Goal: Answer question/provide support

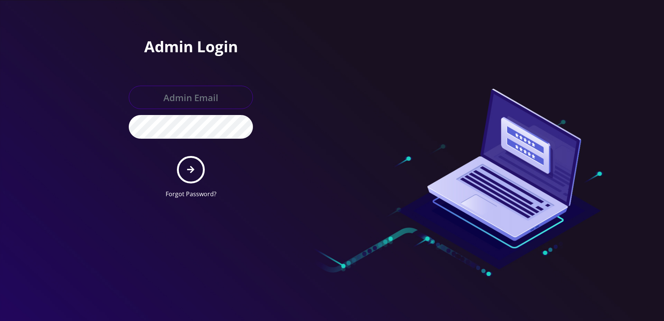
type input "[EMAIL_ADDRESS][DOMAIN_NAME]"
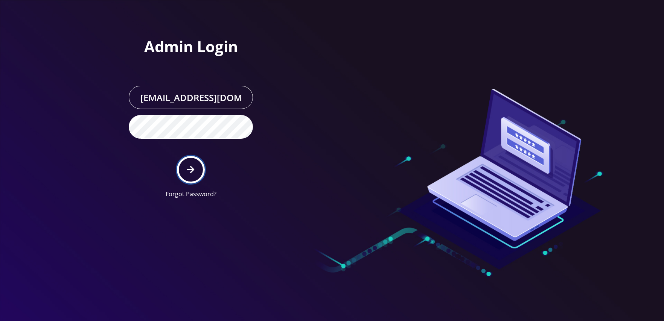
click at [190, 171] on icon "submit" at bounding box center [190, 170] width 7 height 8
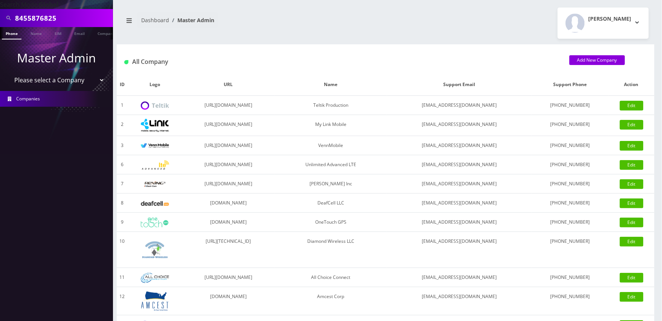
click at [78, 21] on input "8455876825" at bounding box center [63, 18] width 96 height 14
paste input "9294640161"
paste input "text"
type input "9294640161"
click at [14, 33] on link "Phone" at bounding box center [12, 33] width 20 height 12
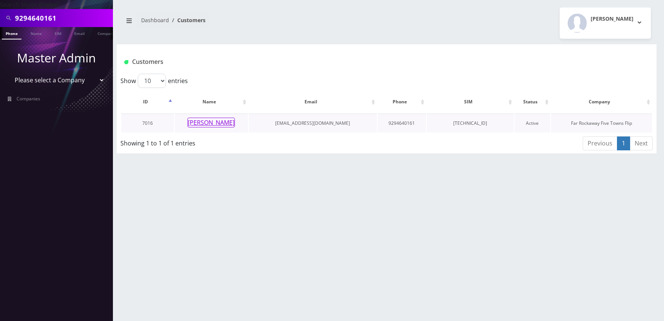
drag, startPoint x: 211, startPoint y: 122, endPoint x: 226, endPoint y: 126, distance: 14.9
click at [211, 123] on button "[PERSON_NAME]" at bounding box center [210, 123] width 47 height 10
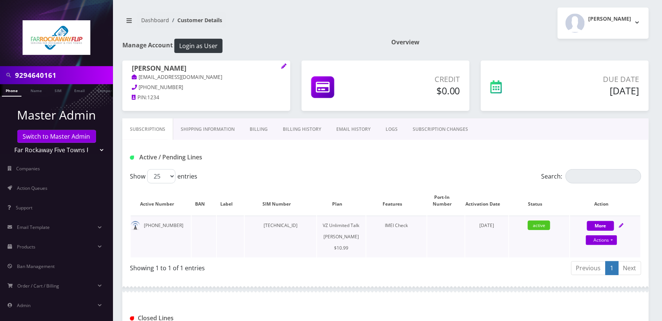
scroll to position [205, 0]
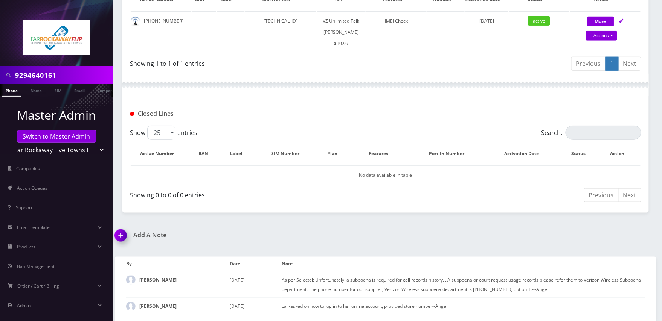
click at [124, 239] on img at bounding box center [122, 238] width 22 height 22
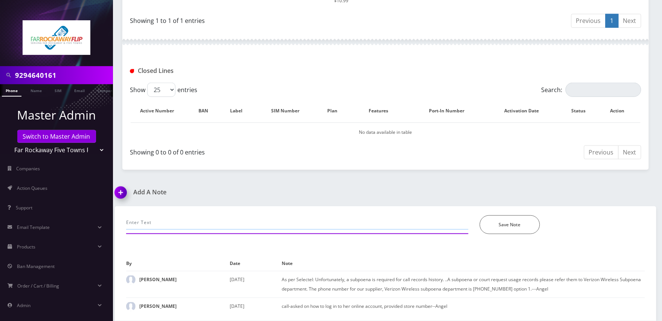
click at [241, 217] on input "text" at bounding box center [297, 223] width 342 height 14
type input "call-cancellation request. Advised to call the store. -jas"
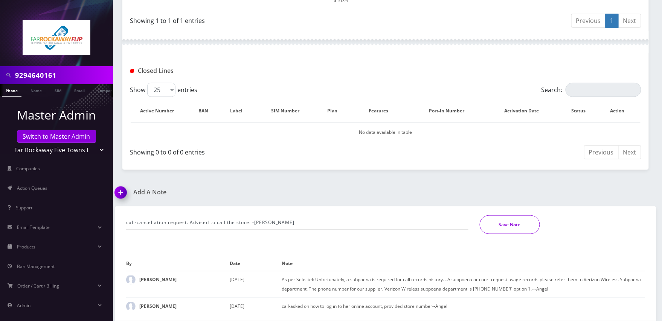
click at [514, 233] on button "Save Note" at bounding box center [509, 225] width 60 height 19
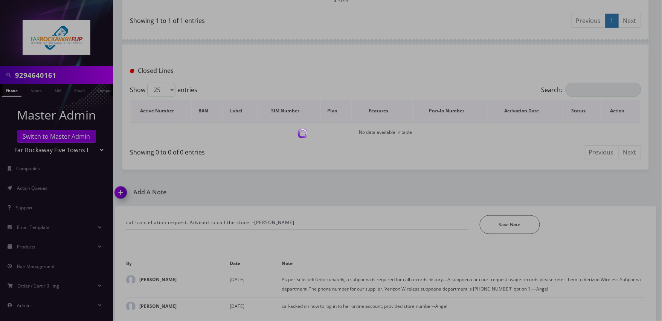
scroll to position [222, 0]
